Goal: Transaction & Acquisition: Purchase product/service

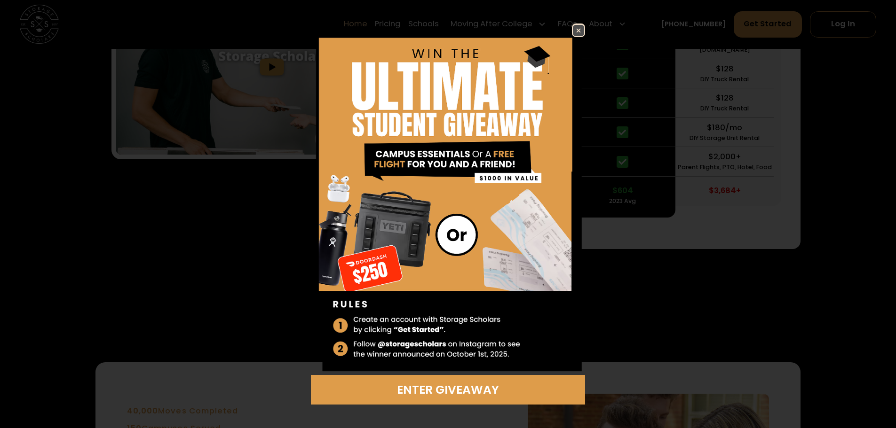
scroll to position [2164, 0]
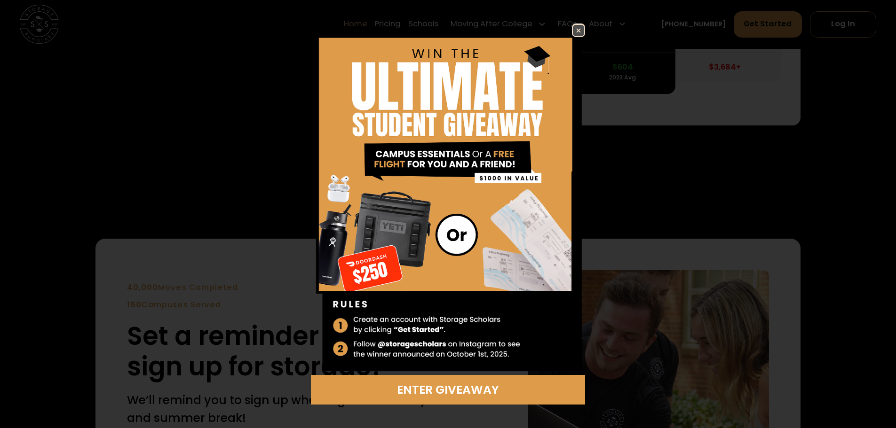
click at [574, 27] on img at bounding box center [578, 30] width 11 height 11
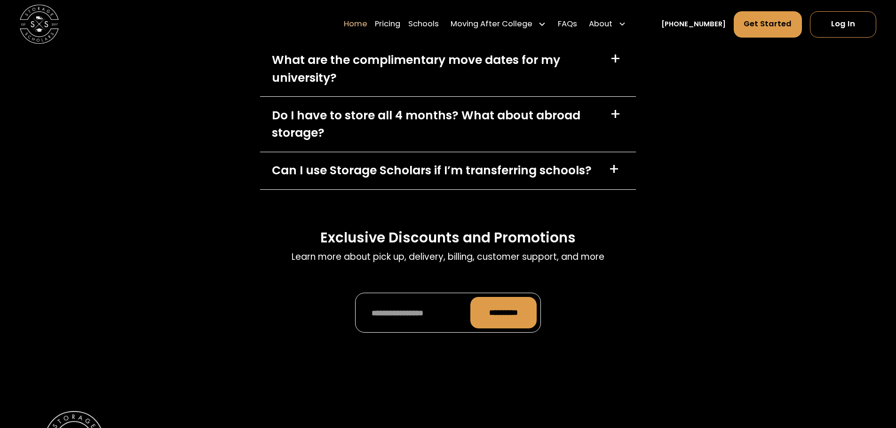
scroll to position [2963, 0]
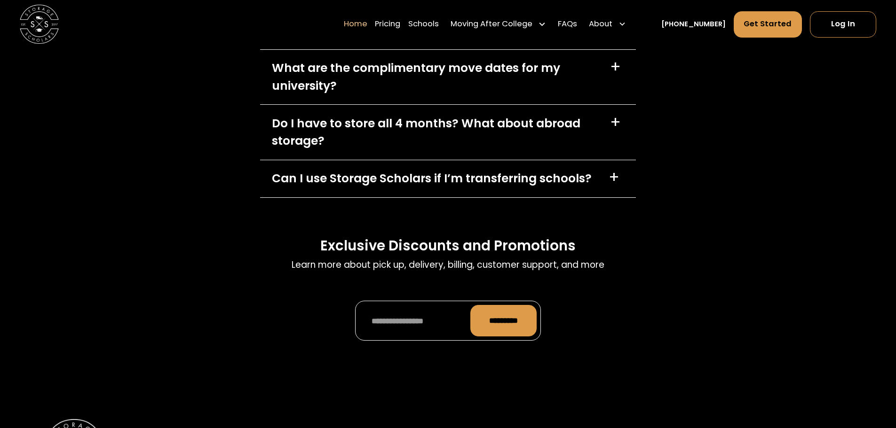
click at [615, 181] on div "+" at bounding box center [614, 178] width 11 height 16
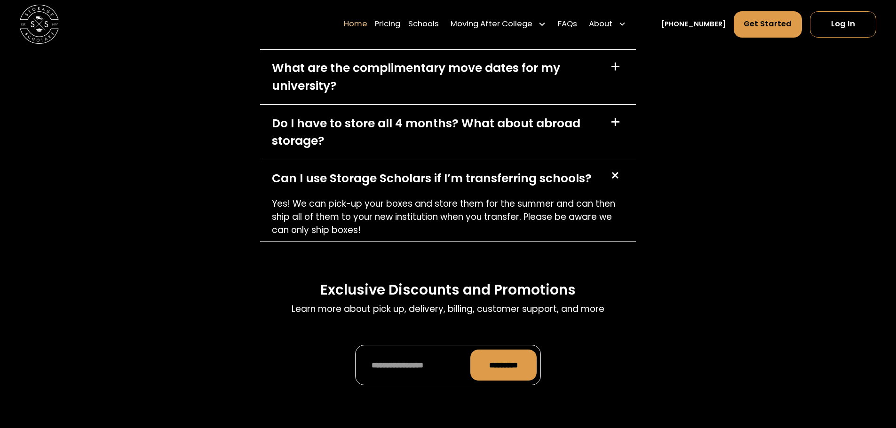
click at [618, 123] on div "+" at bounding box center [615, 123] width 11 height 16
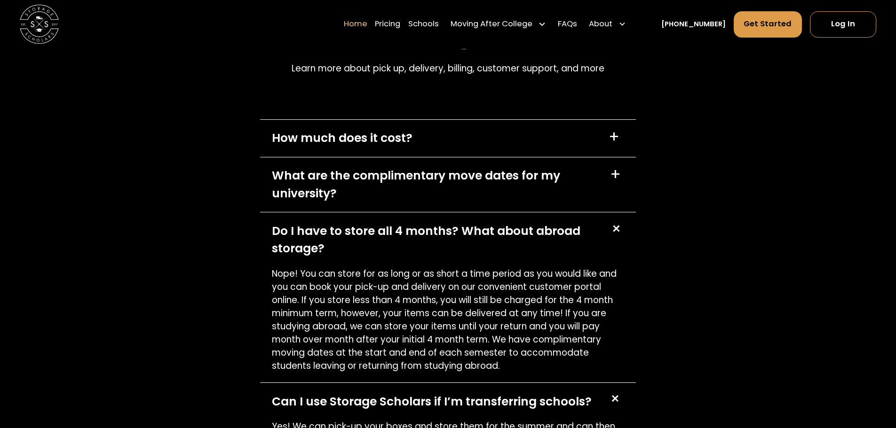
scroll to position [2822, 0]
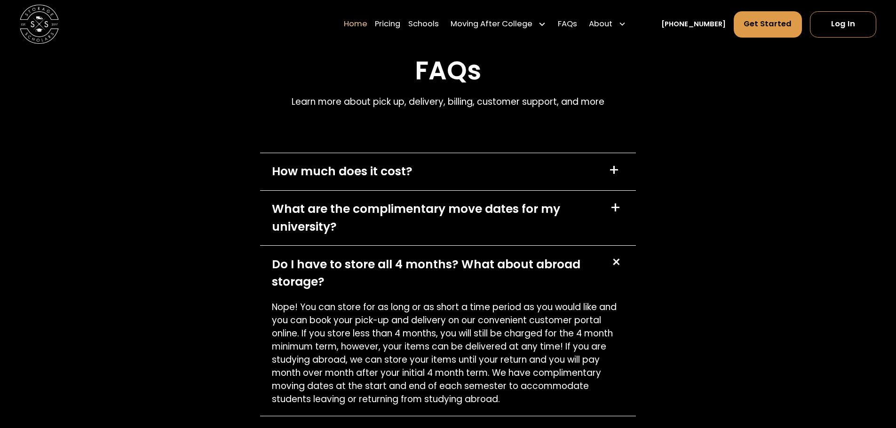
click at [609, 213] on div "What are the complimentary move dates for my university? +" at bounding box center [448, 218] width 376 height 55
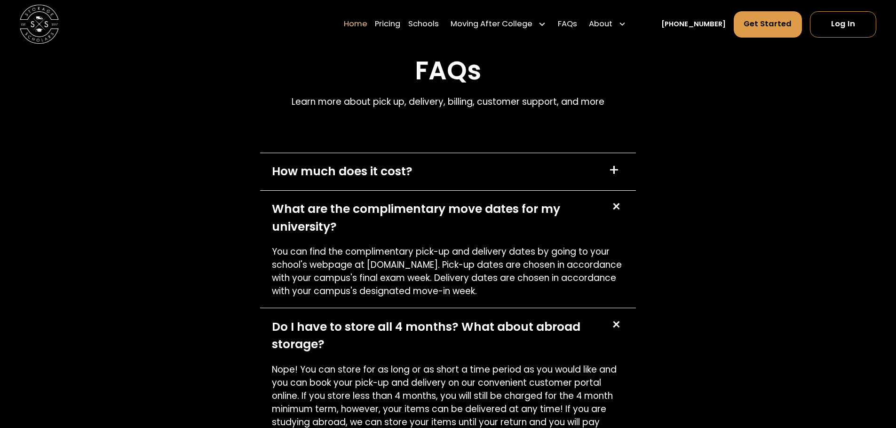
click at [608, 171] on div "How much does it cost? +" at bounding box center [448, 171] width 376 height 37
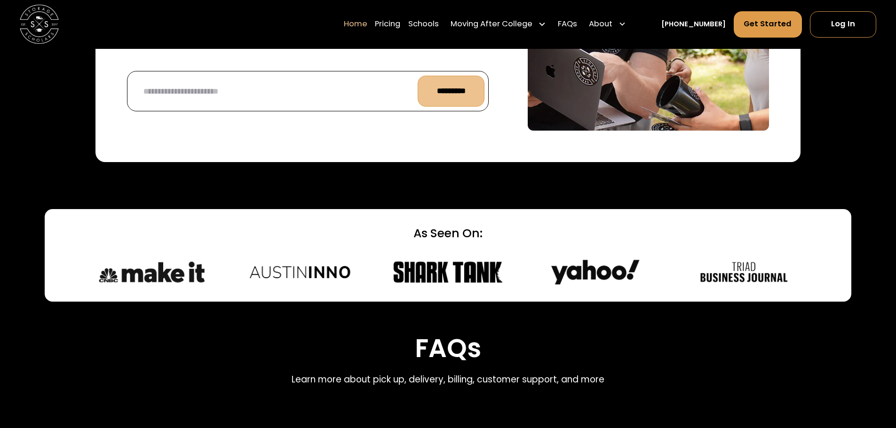
scroll to position [2446, 0]
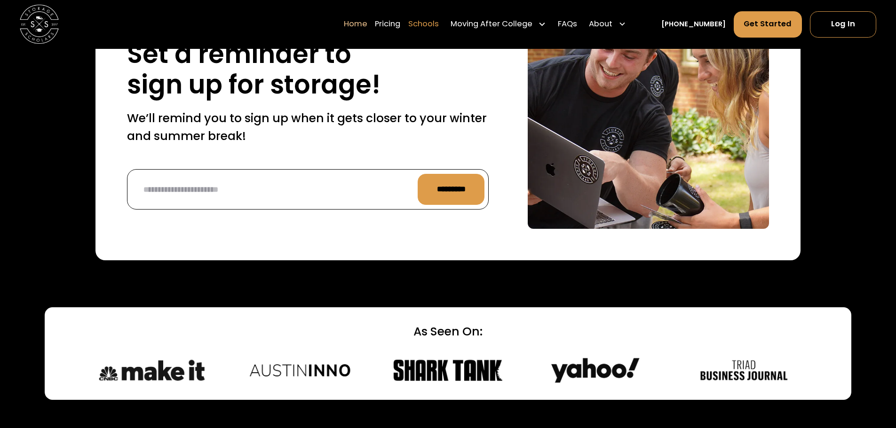
click at [428, 23] on link "Schools" at bounding box center [423, 24] width 31 height 27
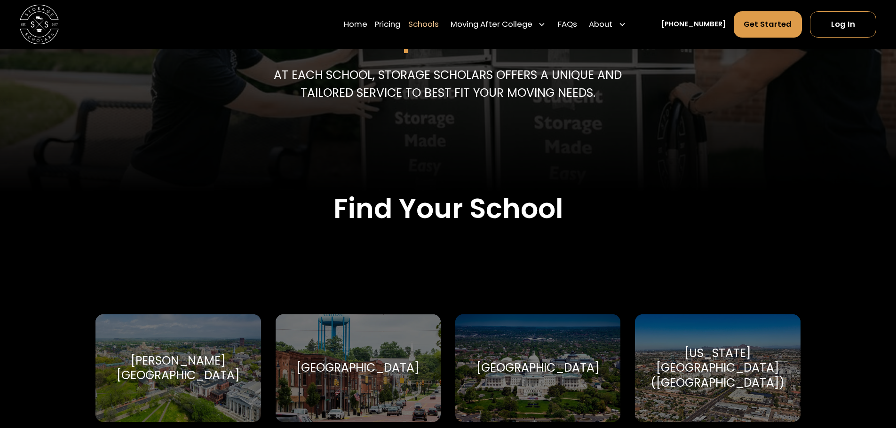
scroll to position [188, 0]
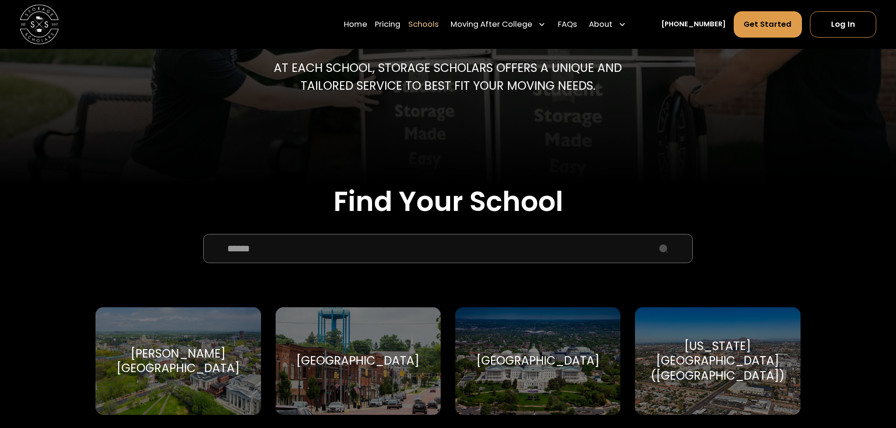
click at [544, 363] on div "American University" at bounding box center [537, 361] width 123 height 15
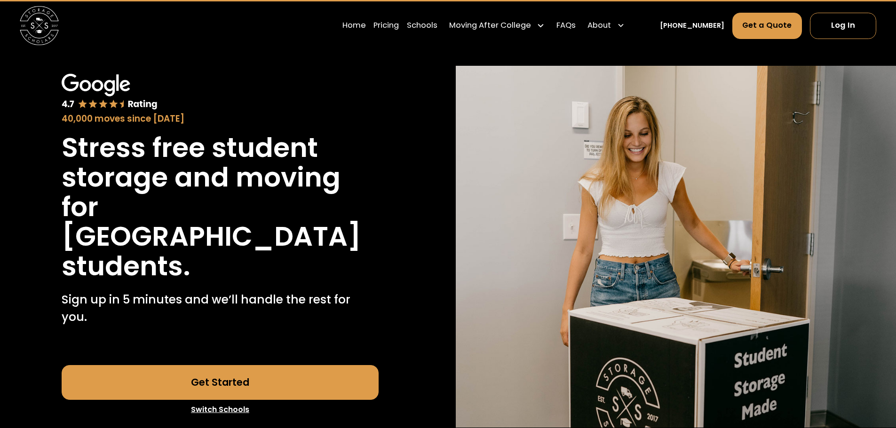
scroll to position [47, 0]
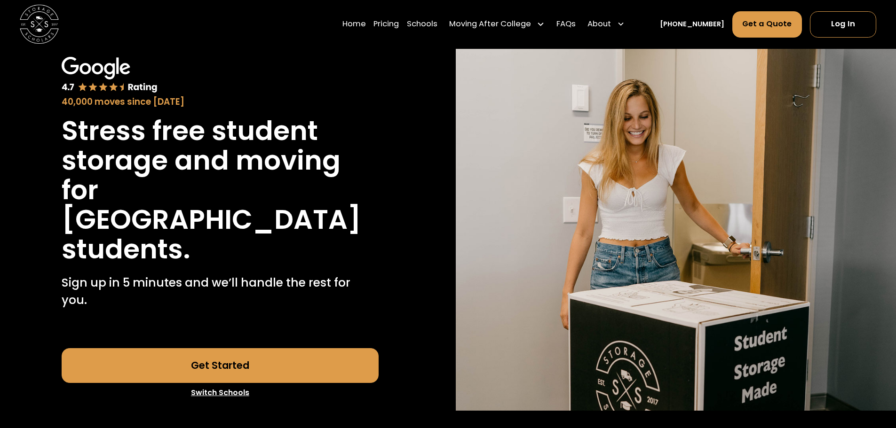
click at [226, 349] on link "Get Started" at bounding box center [220, 366] width 317 height 35
